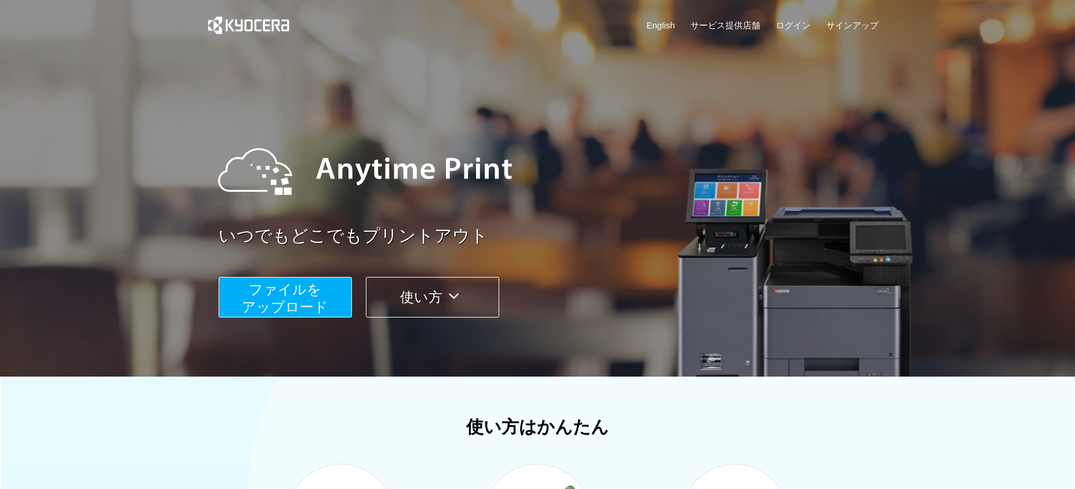
click at [300, 298] on span "ファイルを ​​アップロード" at bounding box center [285, 298] width 86 height 33
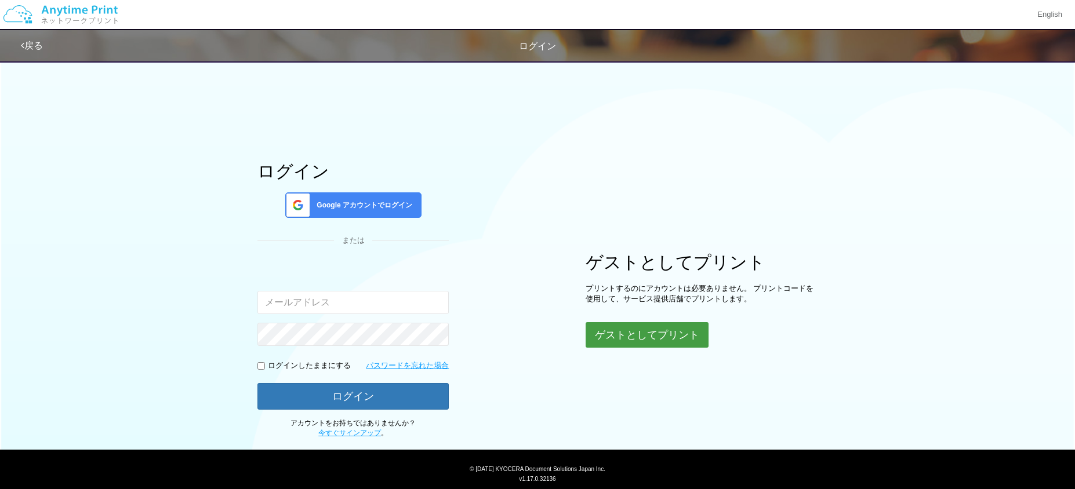
click at [649, 336] on button "ゲストとしてプリント" at bounding box center [647, 335] width 123 height 26
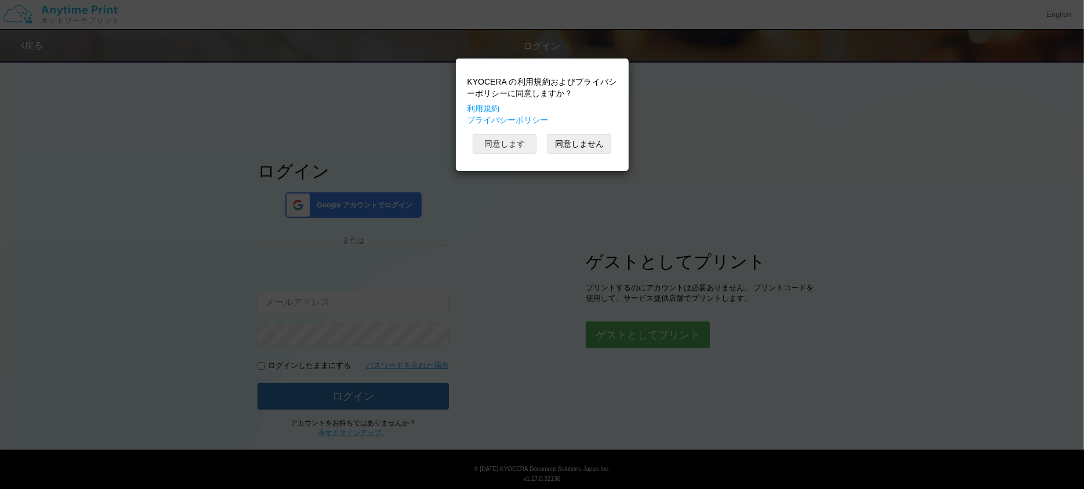
click at [498, 147] on button "同意します" at bounding box center [505, 144] width 64 height 20
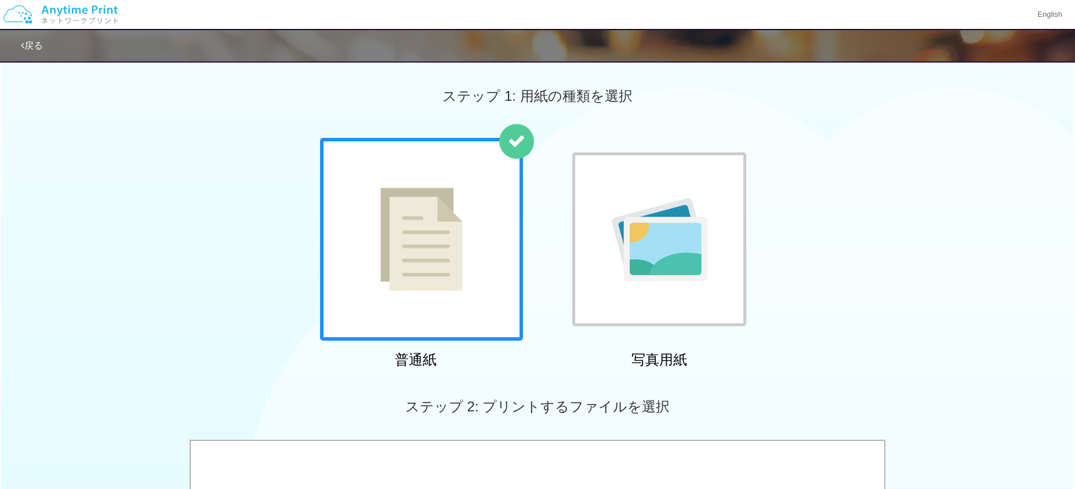
click at [433, 255] on img at bounding box center [421, 239] width 82 height 103
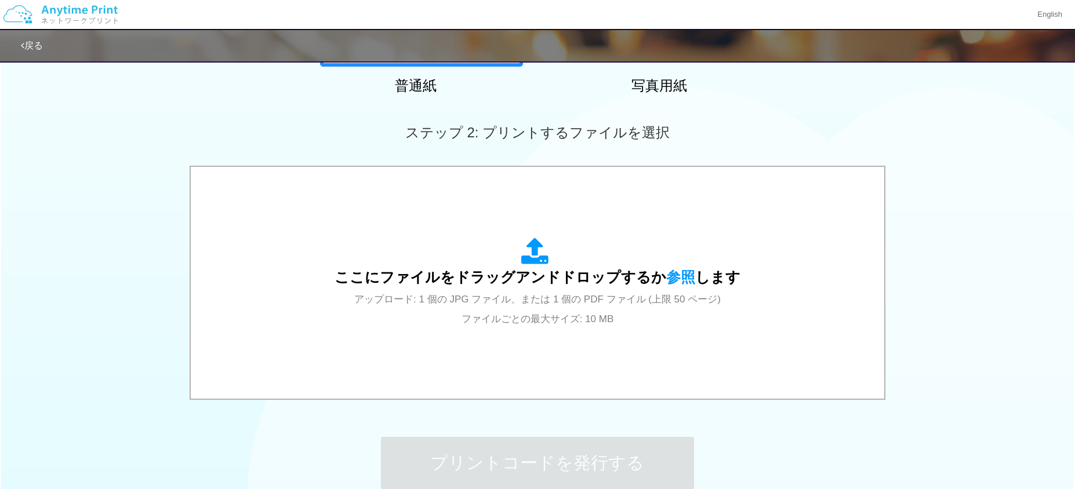
scroll to position [290, 0]
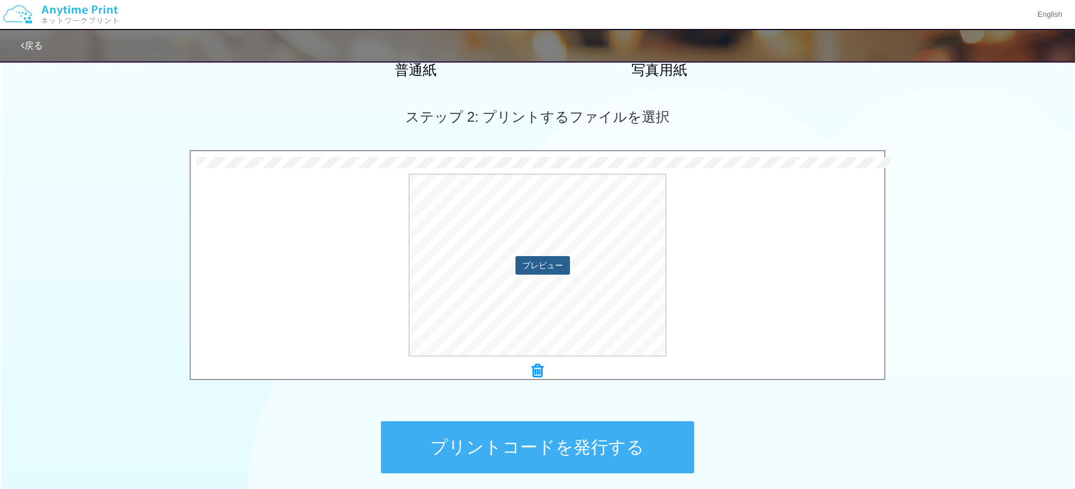
click at [551, 268] on button "プレビュー" at bounding box center [542, 265] width 55 height 19
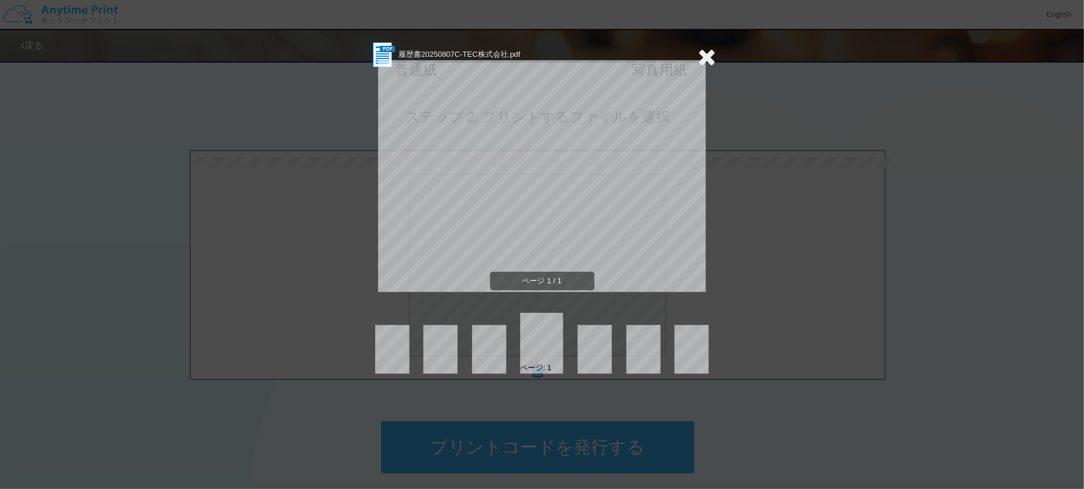
click at [706, 50] on icon at bounding box center [707, 56] width 18 height 23
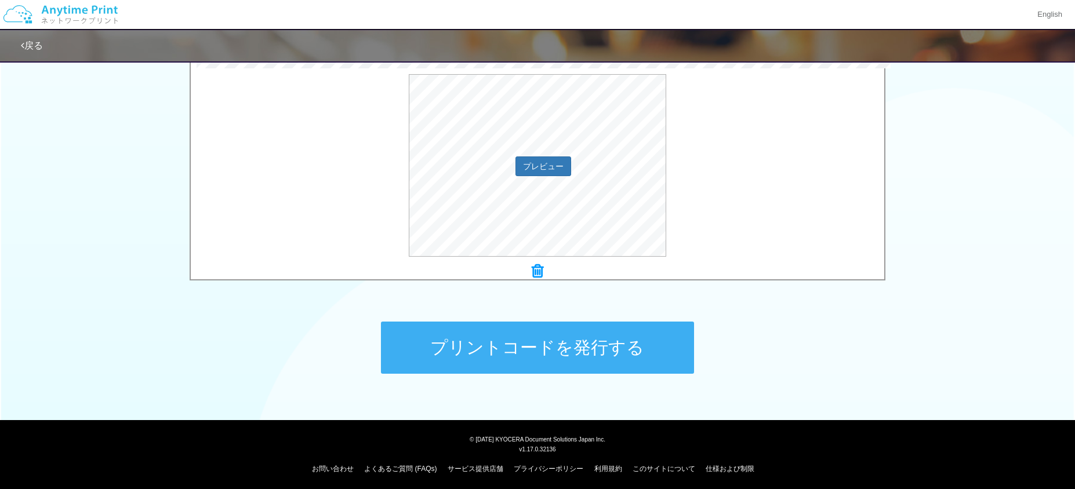
scroll to position [392, 0]
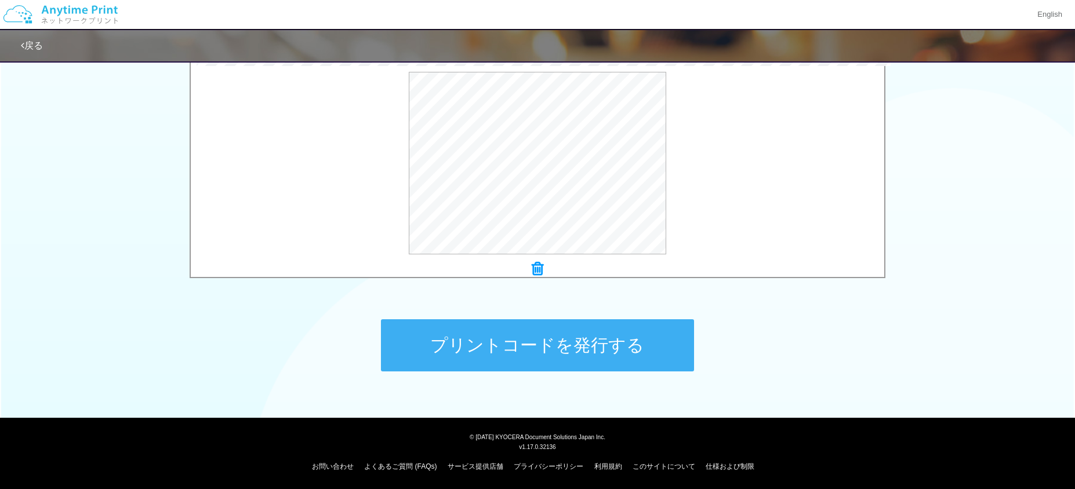
click at [566, 348] on button "プリントコードを発行する" at bounding box center [537, 345] width 313 height 52
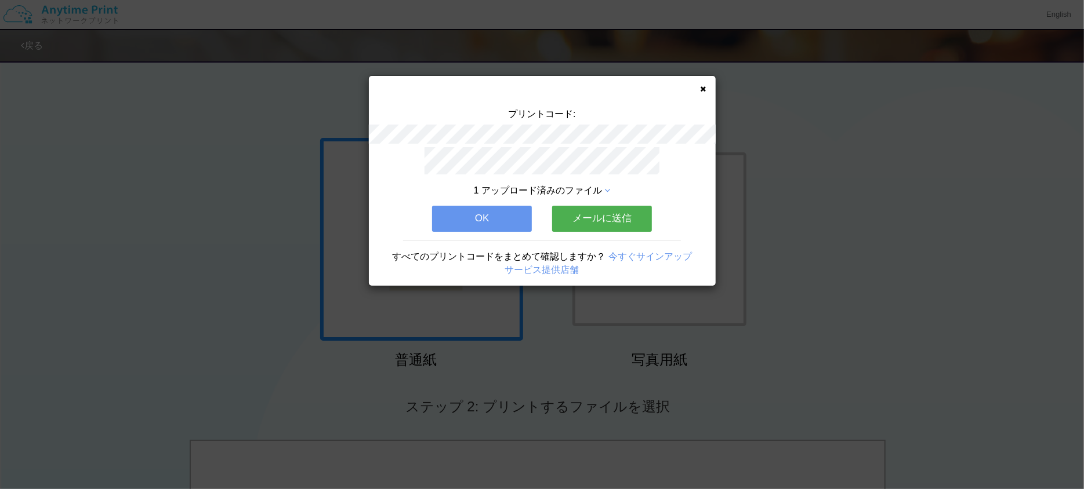
click at [601, 215] on button "メールに送信" at bounding box center [602, 219] width 100 height 26
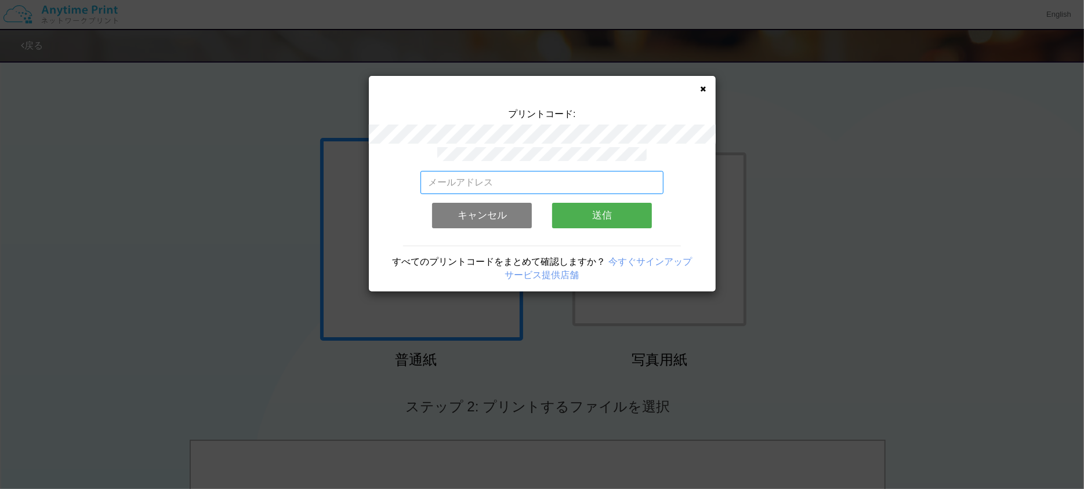
click at [558, 173] on input "email" at bounding box center [541, 182] width 243 height 23
type input "[EMAIL_ADDRESS][DOMAIN_NAME]"
click at [611, 208] on button "送信" at bounding box center [602, 216] width 100 height 26
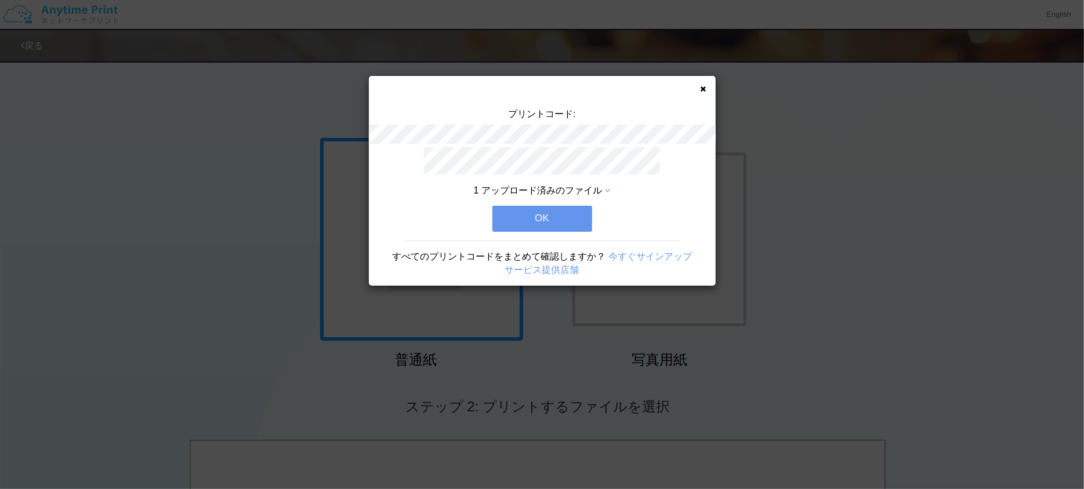
click at [570, 218] on button "OK" at bounding box center [542, 219] width 100 height 26
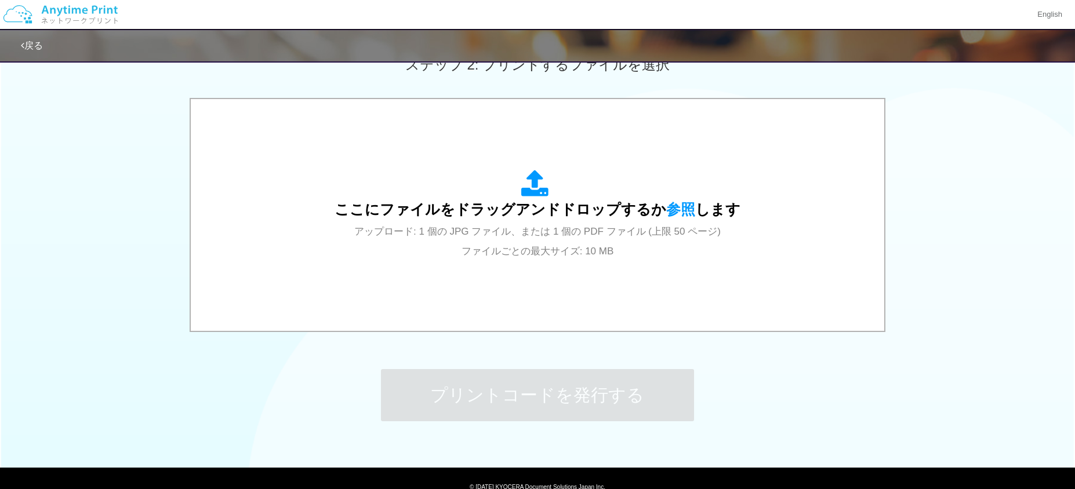
scroll to position [348, 0]
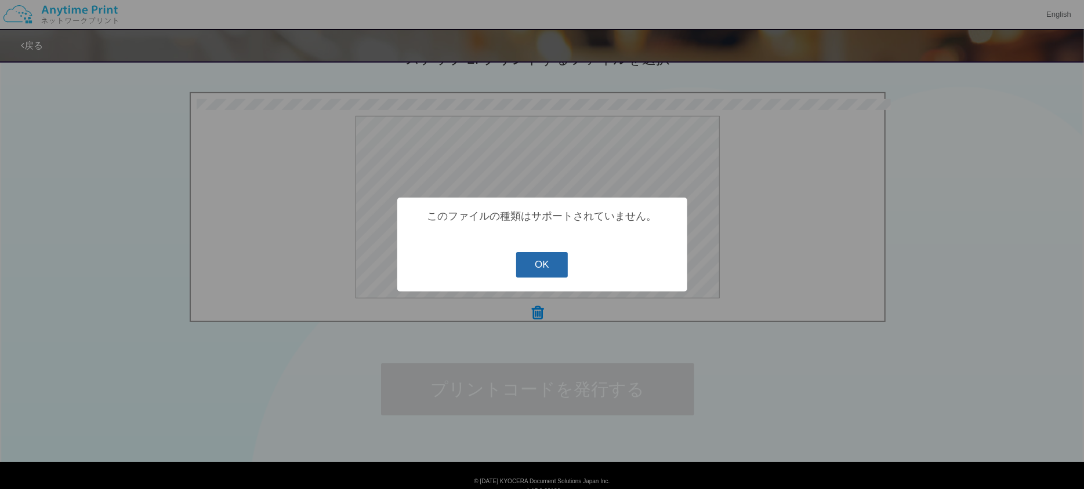
click at [553, 263] on button "OK" at bounding box center [542, 265] width 52 height 26
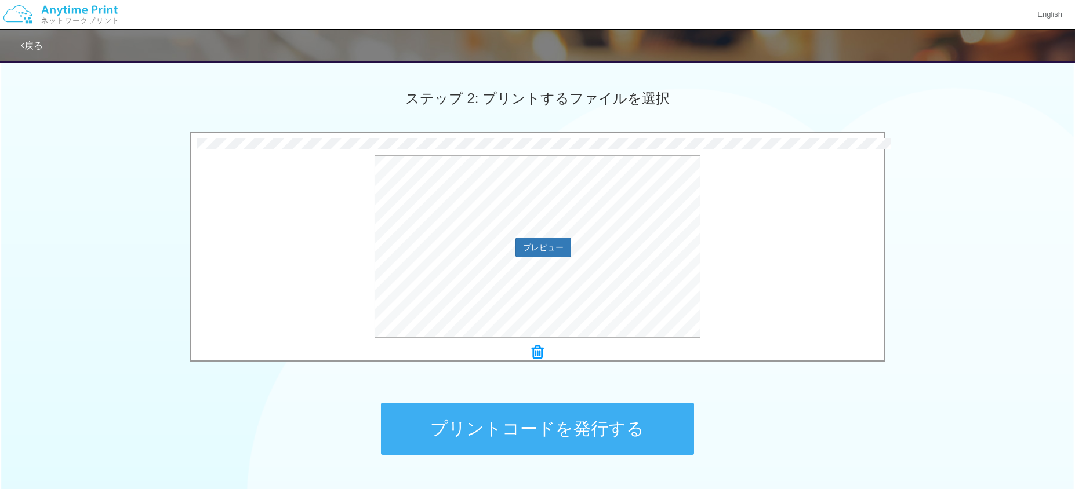
scroll to position [290, 0]
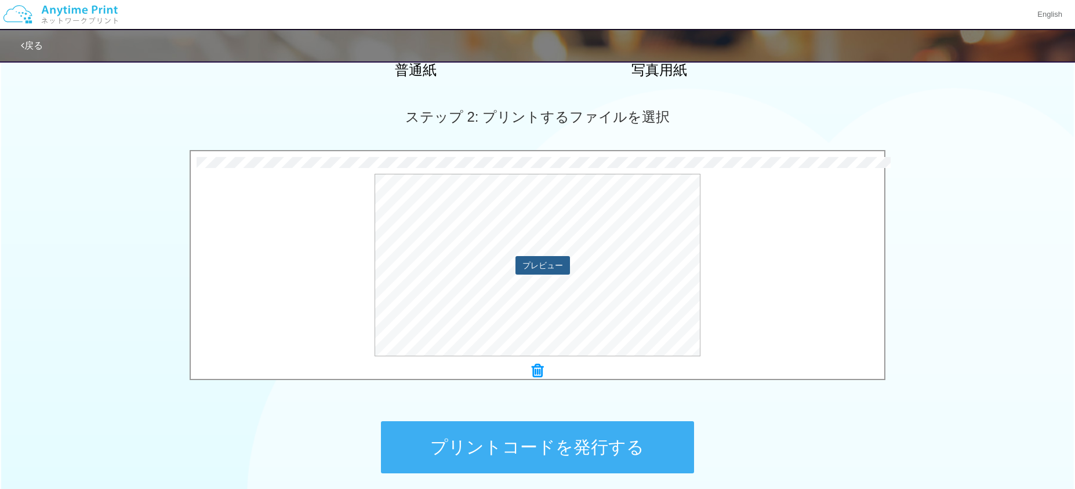
click at [540, 266] on button "プレビュー" at bounding box center [542, 265] width 55 height 19
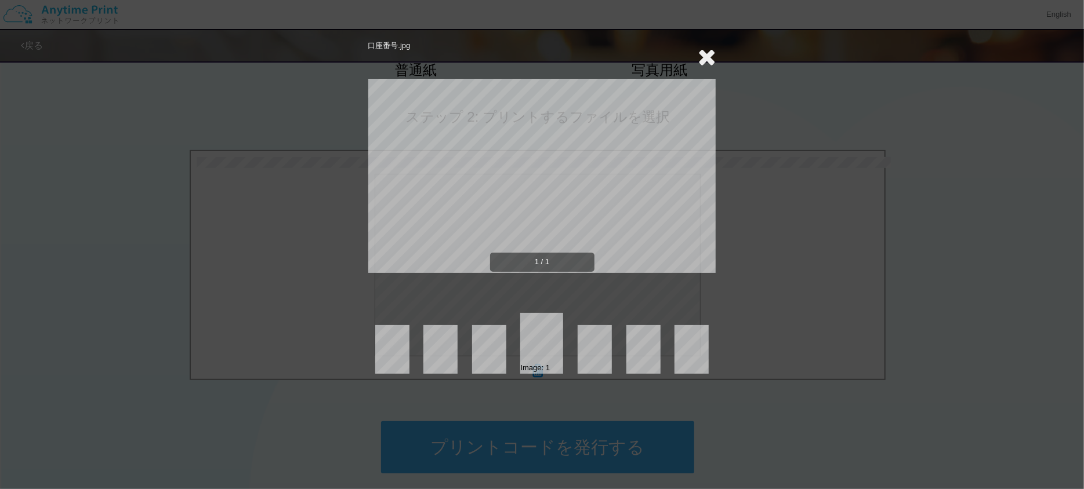
click at [704, 53] on icon at bounding box center [707, 56] width 18 height 23
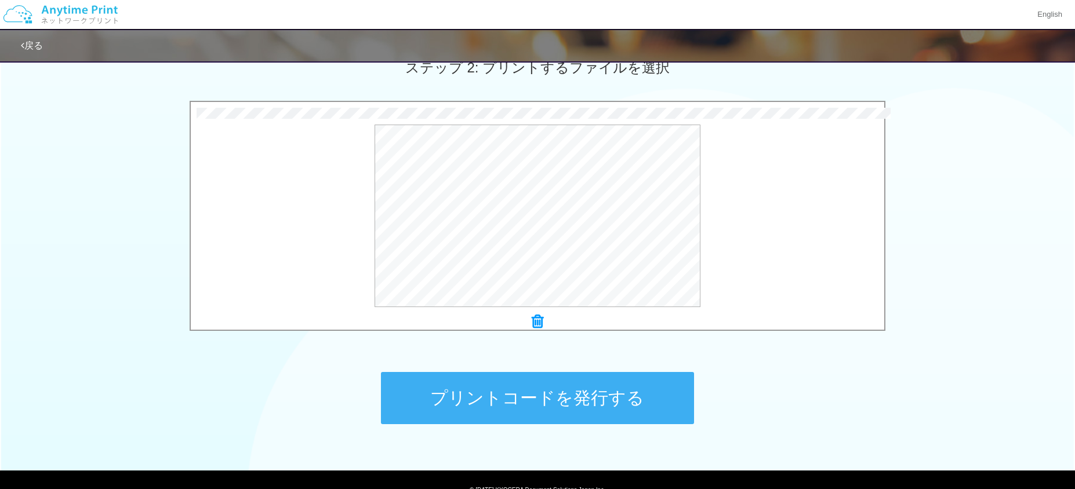
scroll to position [392, 0]
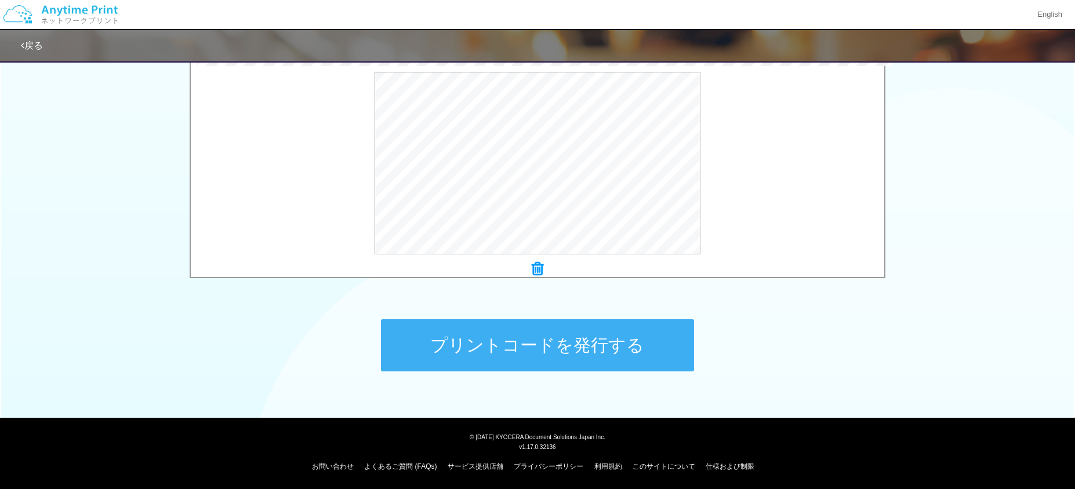
click at [514, 349] on button "プリントコードを発行する" at bounding box center [537, 345] width 313 height 52
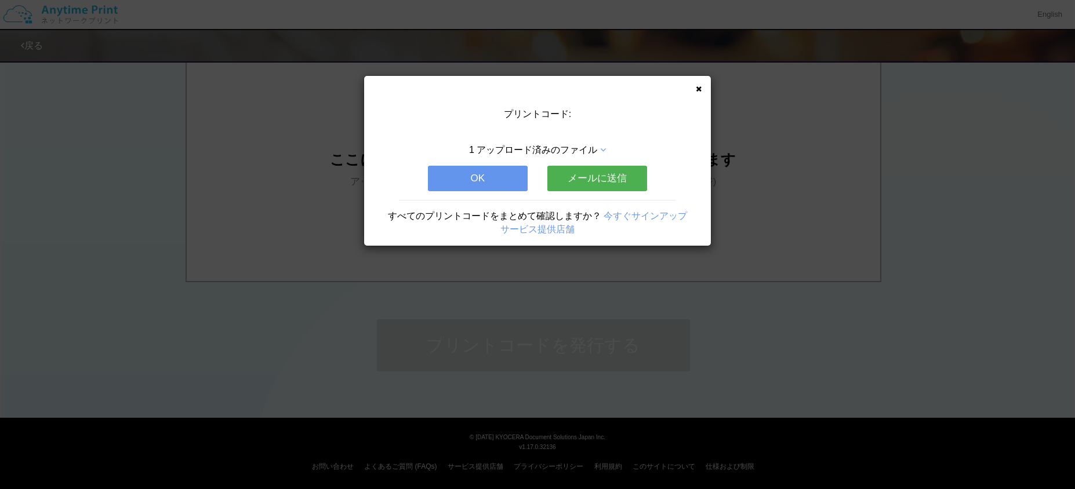
scroll to position [0, 0]
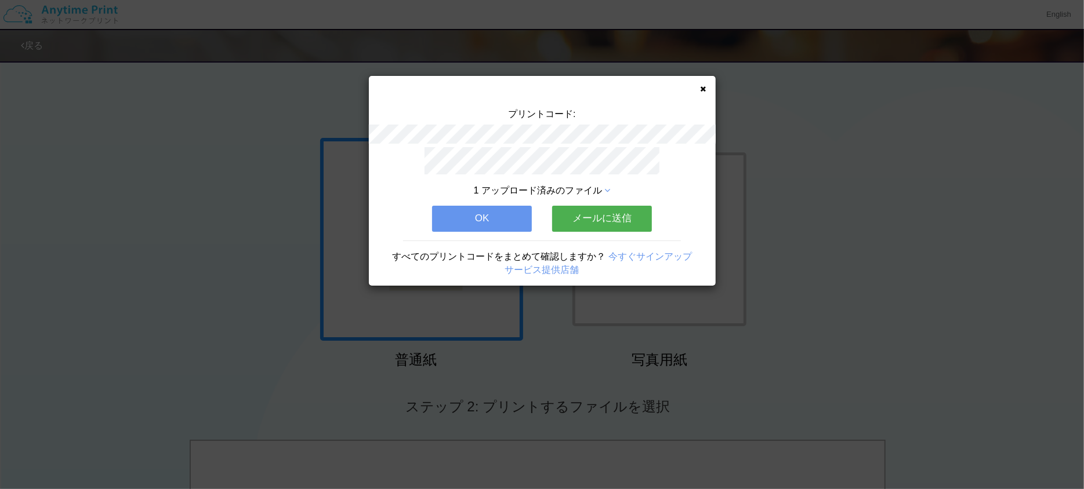
click at [478, 217] on button "OK" at bounding box center [482, 219] width 100 height 26
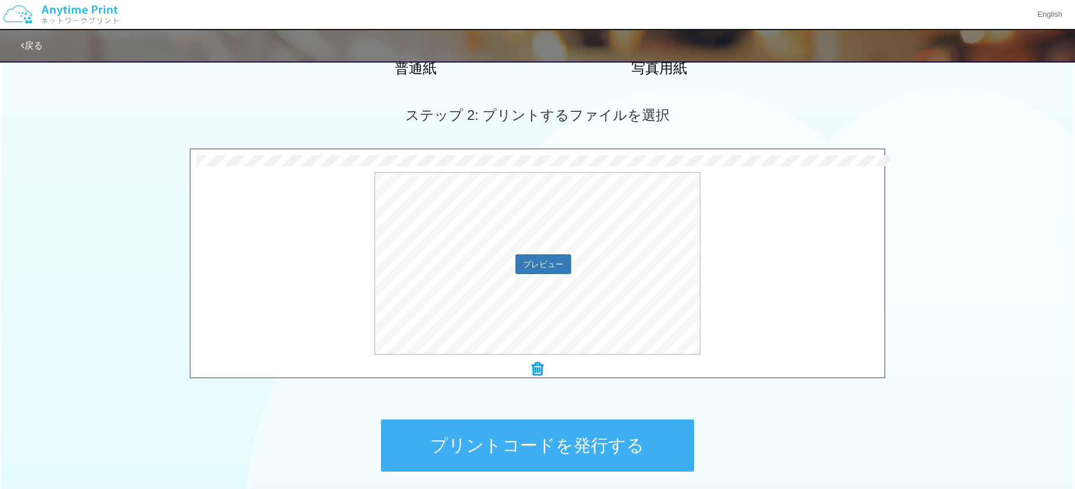
scroll to position [392, 0]
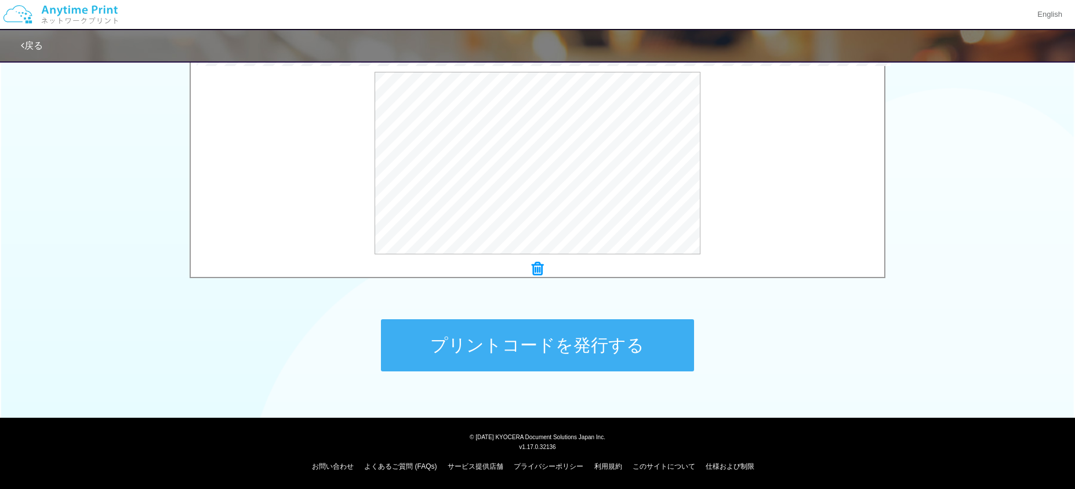
click at [630, 338] on button "プリントコードを発行する" at bounding box center [537, 345] width 313 height 52
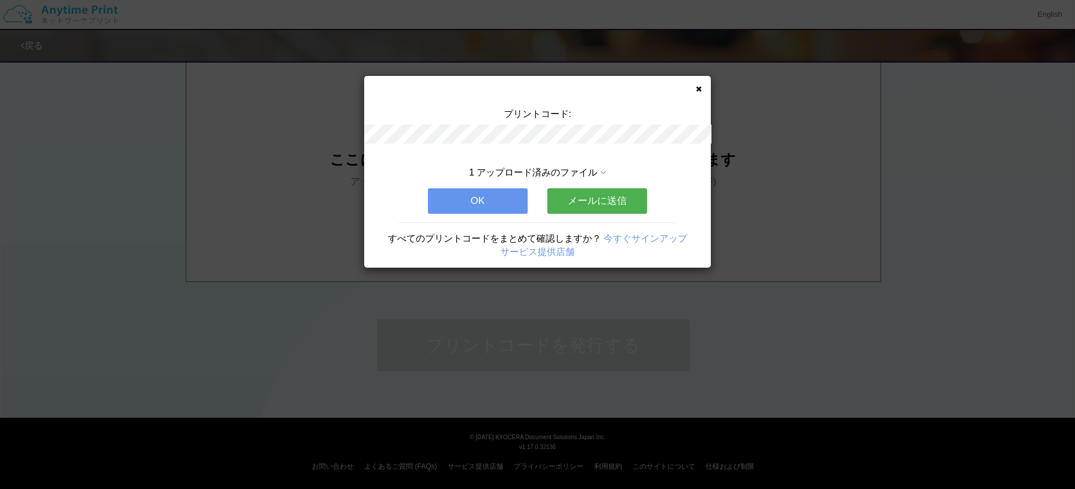
scroll to position [0, 0]
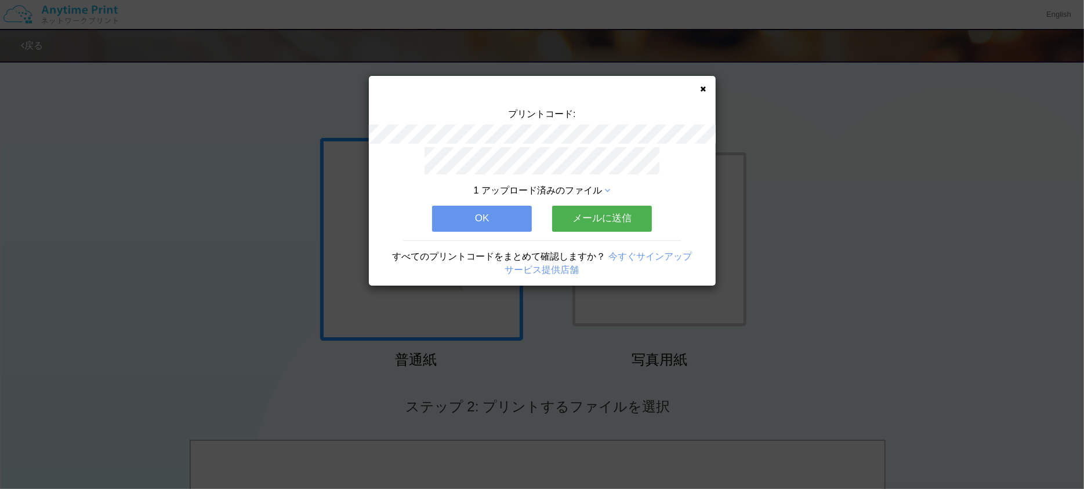
click at [606, 212] on button "メールに送信" at bounding box center [602, 219] width 100 height 26
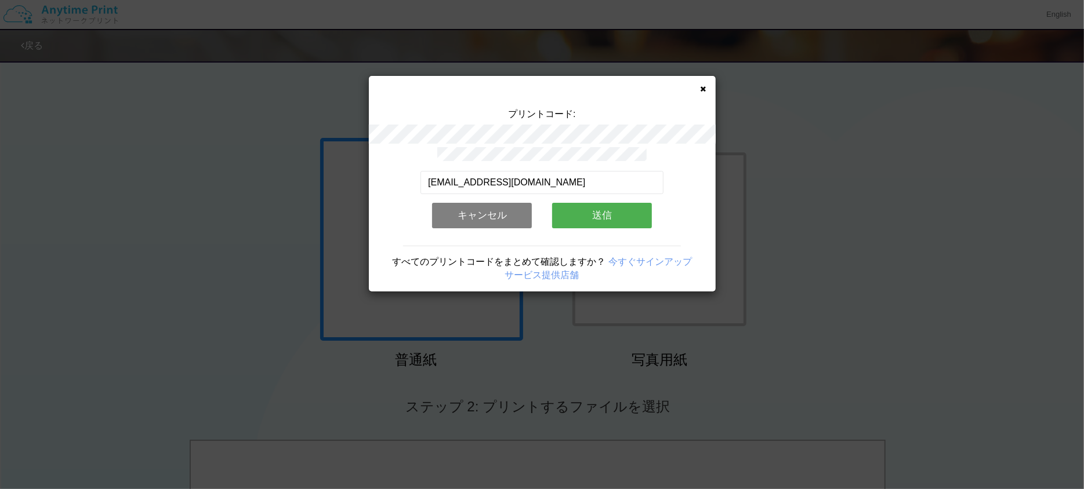
click at [595, 211] on button "送信" at bounding box center [602, 216] width 100 height 26
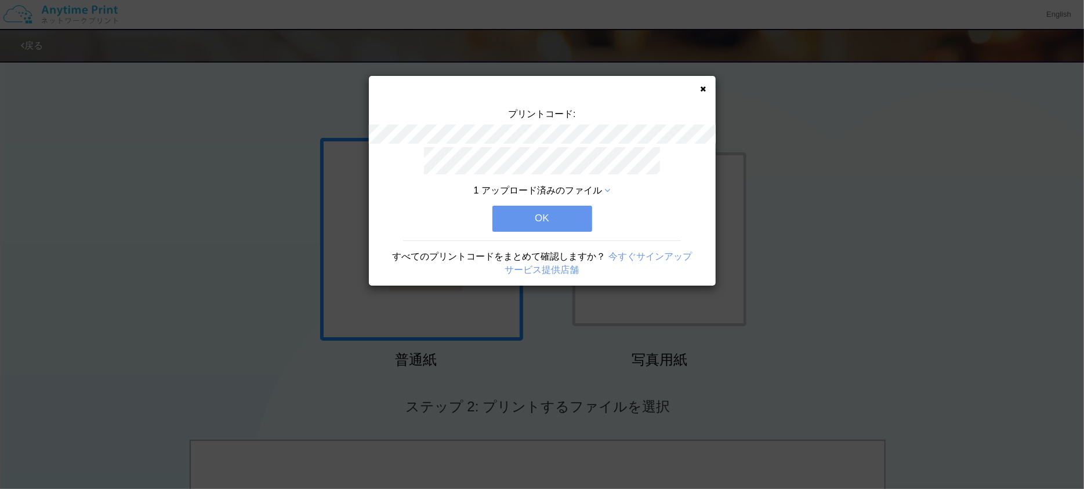
click at [569, 213] on button "OK" at bounding box center [542, 219] width 100 height 26
